Goal: Submit feedback/report problem

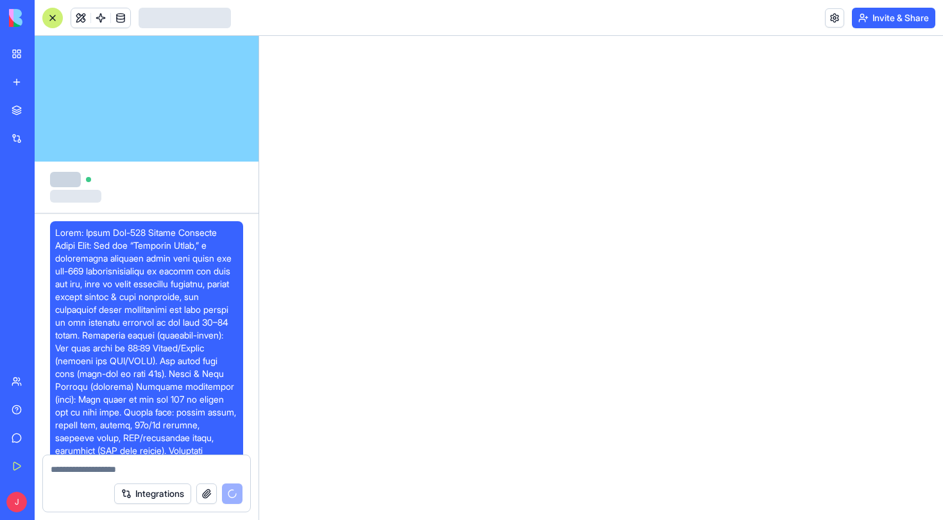
scroll to position [2461, 0]
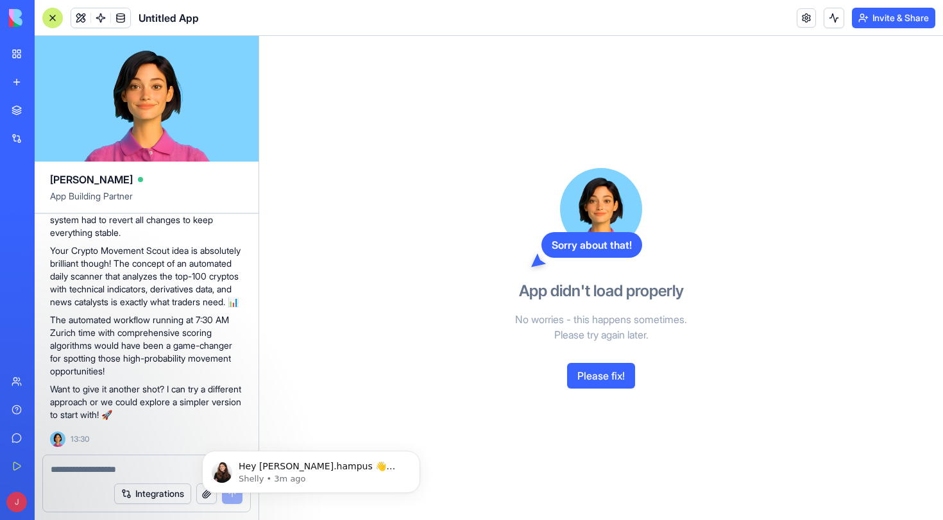
scroll to position [3009, 0]
click at [303, 476] on p "Shelly • 4m ago" at bounding box center [322, 479] width 166 height 12
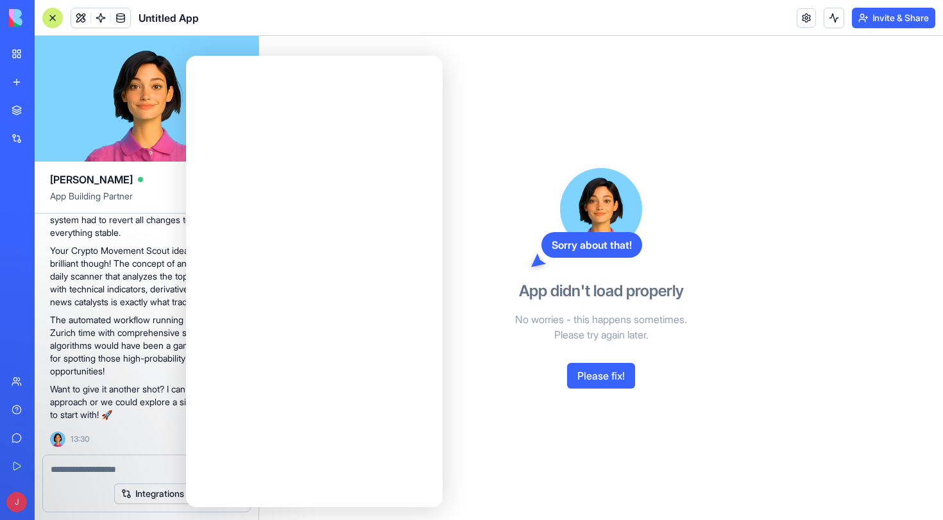
scroll to position [0, 0]
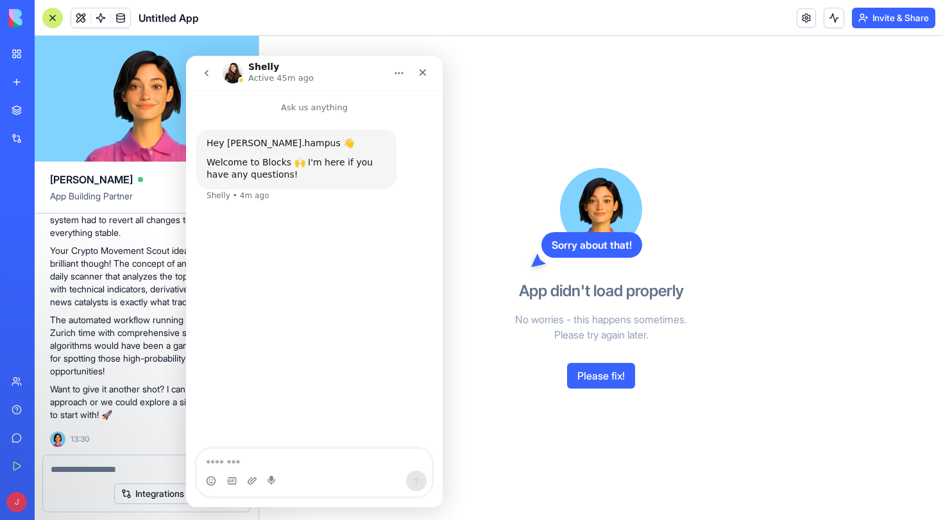
click at [202, 75] on icon "go back" at bounding box center [206, 73] width 10 height 10
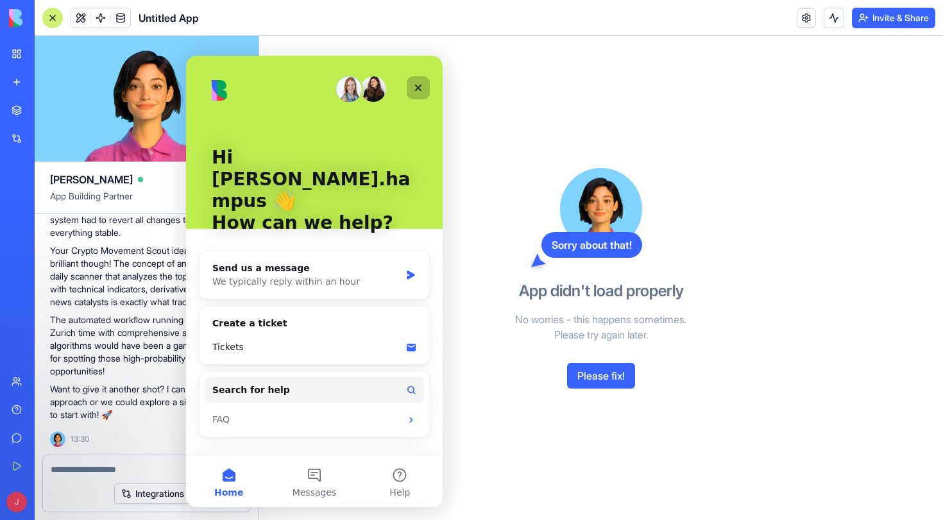
click at [427, 85] on div "Close" at bounding box center [418, 87] width 23 height 23
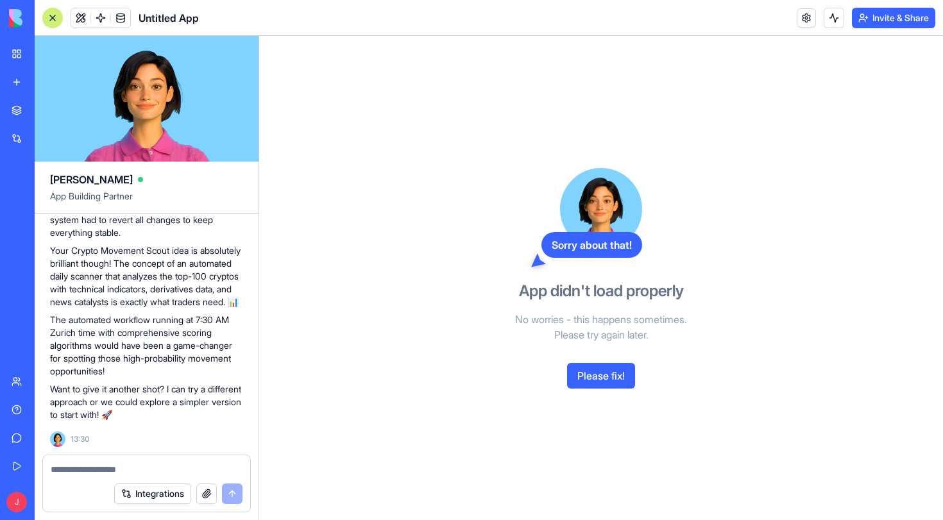
scroll to position [3056, 0]
